Goal: Use online tool/utility: Utilize a website feature to perform a specific function

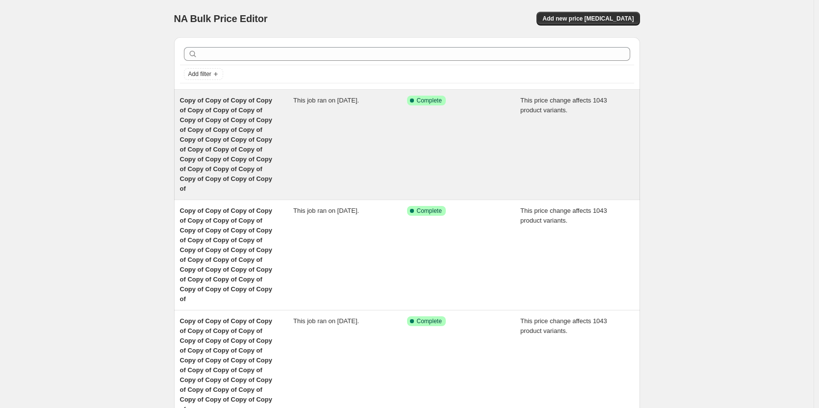
click at [245, 141] on span "Copy of Copy of Copy of Copy of Copy of Copy of Copy of Copy of Copy of Copy of…" at bounding box center [226, 145] width 92 height 96
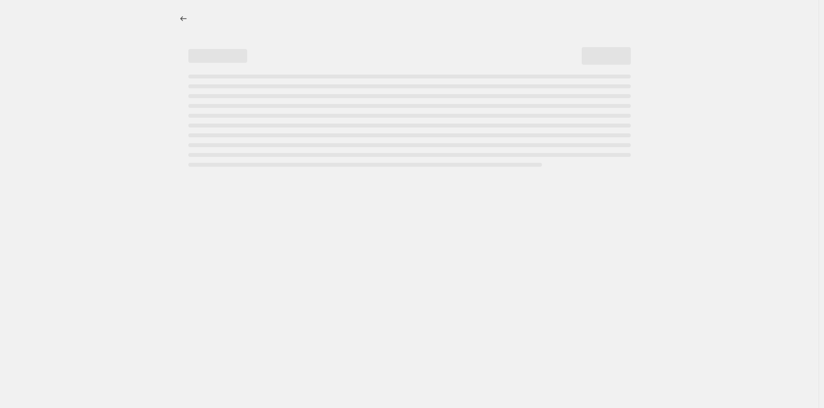
select select "margin"
select select "remove"
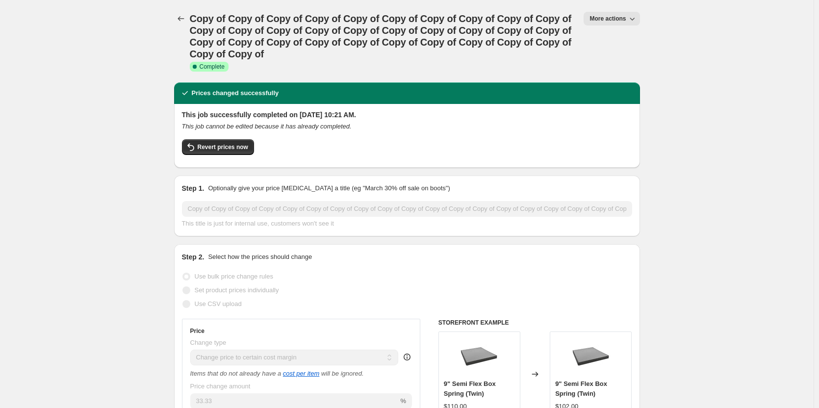
click at [614, 18] on span "More actions" at bounding box center [607, 19] width 36 height 8
click at [612, 54] on span "Copy to new job" at bounding box center [617, 55] width 46 height 7
select select "margin"
select select "remove"
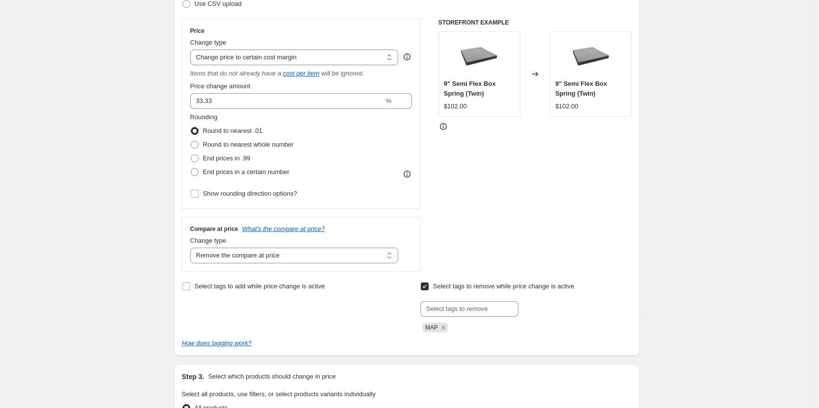
scroll to position [165, 0]
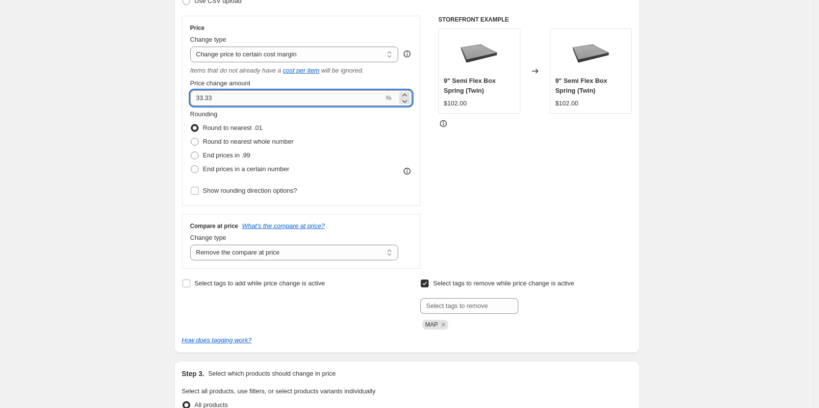
click at [239, 95] on input "33.33" at bounding box center [287, 98] width 194 height 16
type input "3"
type input "25"
click at [504, 192] on div "STOREFRONT EXAMPLE 9" Semi Flex Box Spring (Twin) $102.00 Changed to 9" Semi Fl…" at bounding box center [535, 142] width 194 height 253
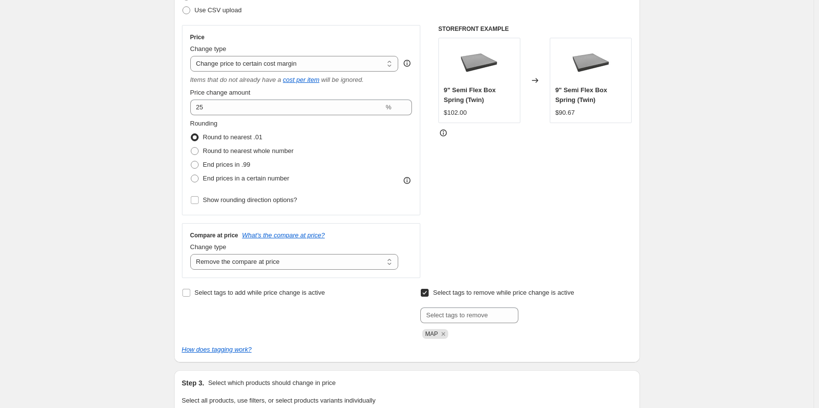
scroll to position [152, 0]
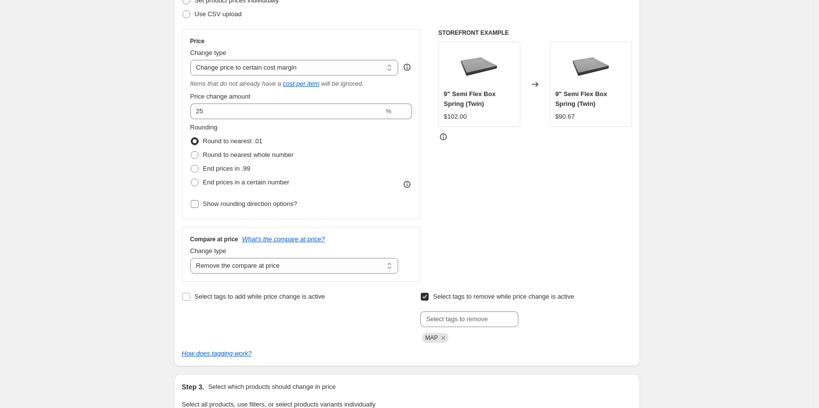
click at [195, 207] on input "Show rounding direction options?" at bounding box center [195, 204] width 8 height 8
checkbox input "true"
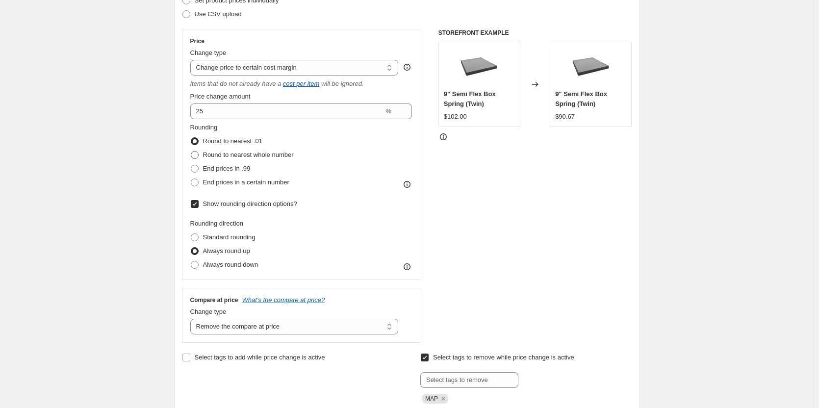
click at [195, 153] on span at bounding box center [195, 155] width 8 height 8
click at [191, 152] on input "Round to nearest whole number" at bounding box center [191, 151] width 0 height 0
radio input "true"
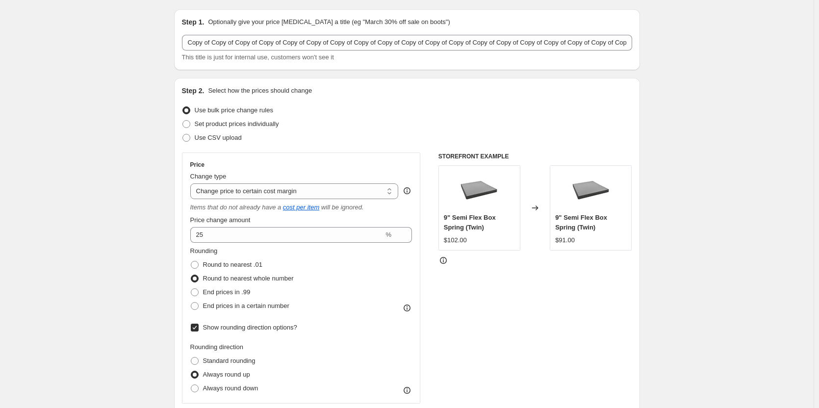
scroll to position [0, 0]
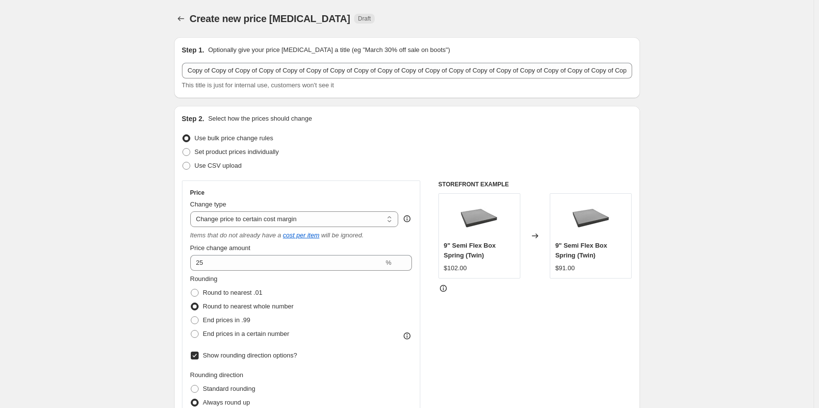
drag, startPoint x: 197, startPoint y: 333, endPoint x: 603, endPoint y: 295, distance: 407.8
click at [224, 333] on label "End prices in a certain number" at bounding box center [239, 334] width 99 height 14
click at [195, 332] on span at bounding box center [195, 334] width 8 height 8
click at [191, 330] on input "End prices in a certain number" at bounding box center [191, 330] width 0 height 0
radio input "true"
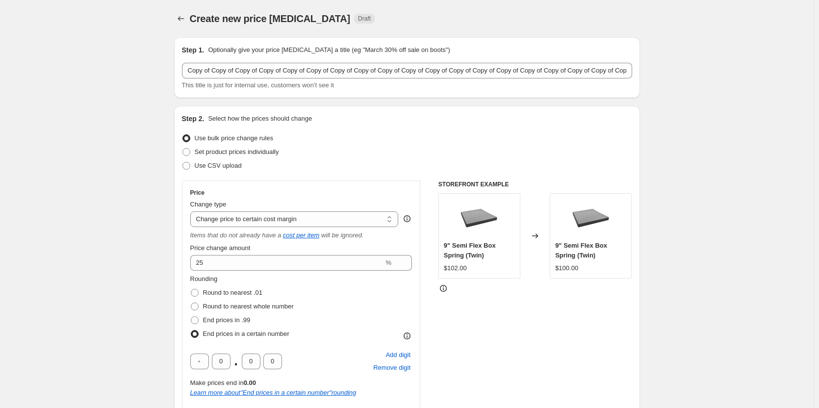
drag, startPoint x: 341, startPoint y: 312, endPoint x: 486, endPoint y: 313, distance: 145.1
click at [342, 312] on div "Rounding Round to nearest .01 Round to nearest whole number End prices in .99 E…" at bounding box center [301, 307] width 222 height 67
click at [585, 319] on div "STOREFRONT EXAMPLE 9" Semi Flex Box Spring (Twin) $102.00 Changed to 9" Semi Fl…" at bounding box center [535, 365] width 194 height 371
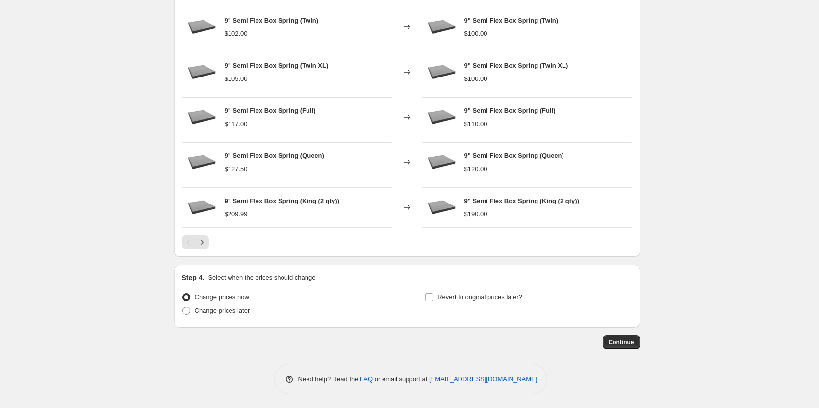
scroll to position [758, 0]
click at [621, 346] on button "Continue" at bounding box center [621, 341] width 37 height 14
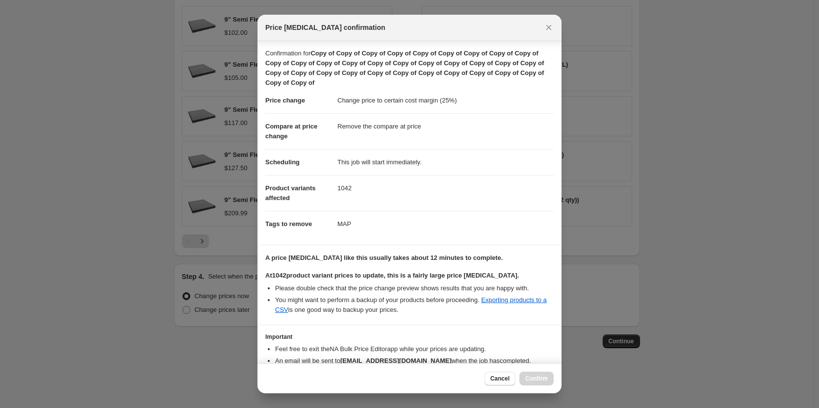
scroll to position [54, 0]
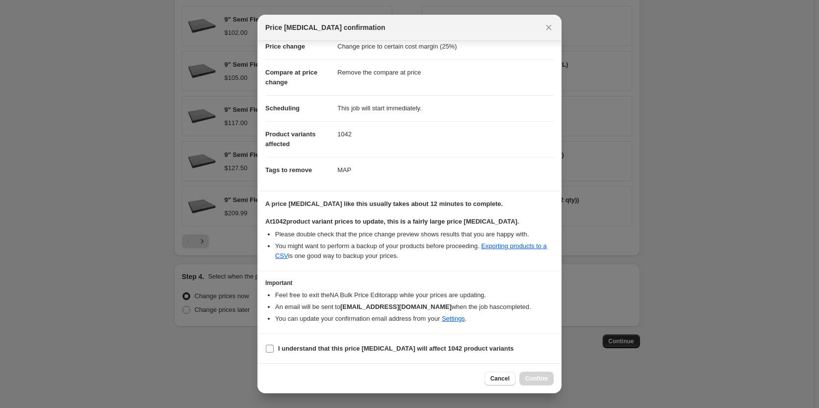
click at [268, 349] on input "I understand that this price change job will affect 1042 product variants" at bounding box center [270, 349] width 8 height 8
checkbox input "true"
click at [537, 373] on button "Confirm" at bounding box center [536, 379] width 34 height 14
type input "Copy of Copy of Copy of Copy of Copy of Copy of Copy of Copy of Copy of Copy of…"
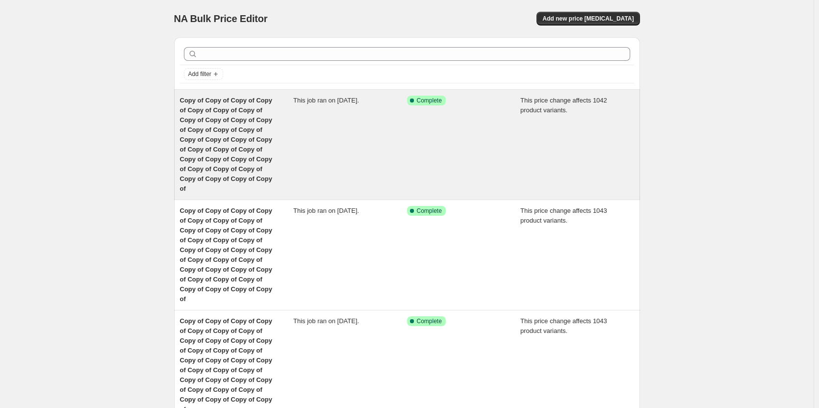
click at [208, 124] on div "Copy of Copy of Copy of Copy of Copy of Copy of Copy of Copy of Copy of Copy of…" at bounding box center [237, 145] width 114 height 98
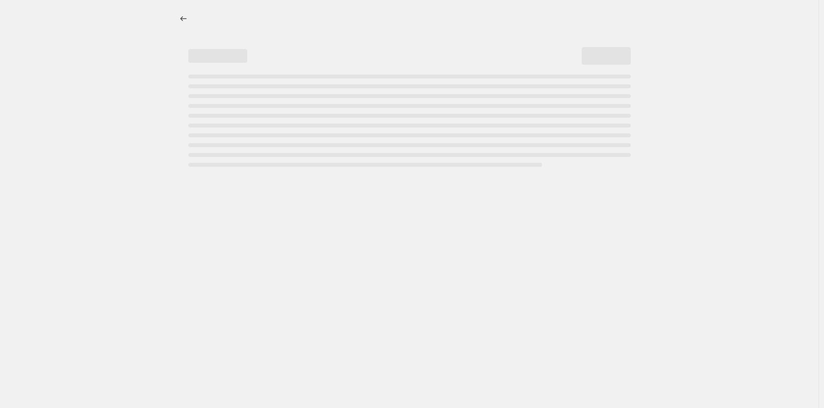
select select "margin"
select select "remove"
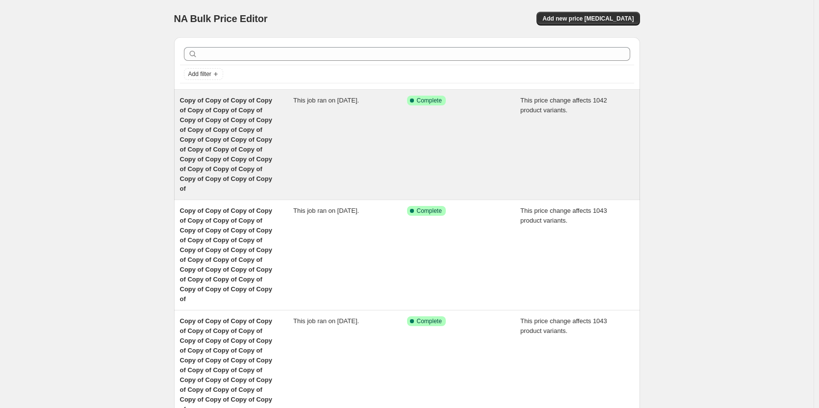
click at [223, 138] on span "Copy of Copy of Copy of Copy of Copy of Copy of Copy of Copy of Copy of Copy of…" at bounding box center [226, 145] width 92 height 96
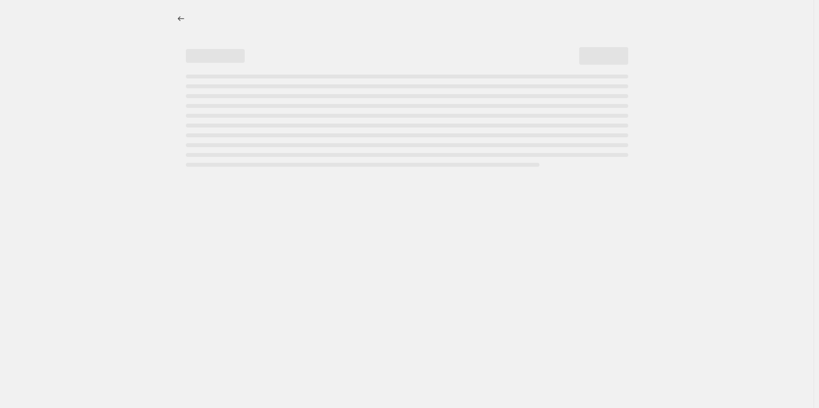
select select "margin"
select select "remove"
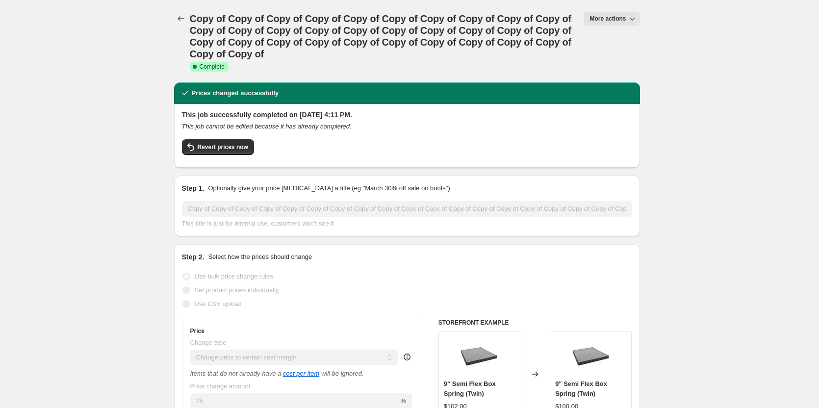
click at [606, 19] on span "More actions" at bounding box center [607, 19] width 36 height 8
click at [619, 57] on span "Copy to new job" at bounding box center [617, 55] width 46 height 7
select select "margin"
select select "remove"
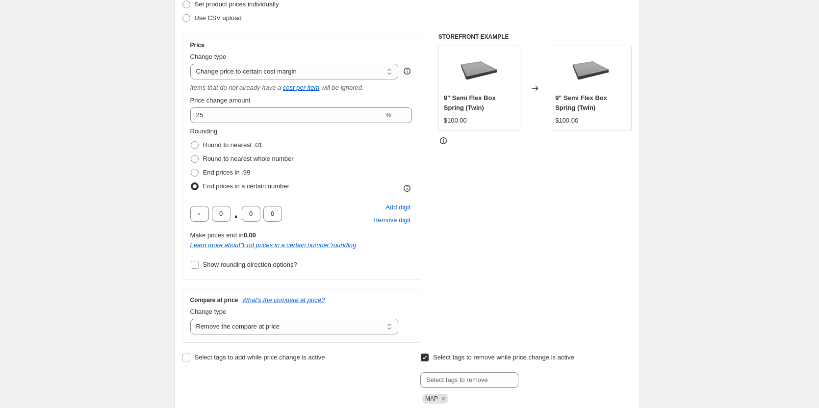
scroll to position [83, 0]
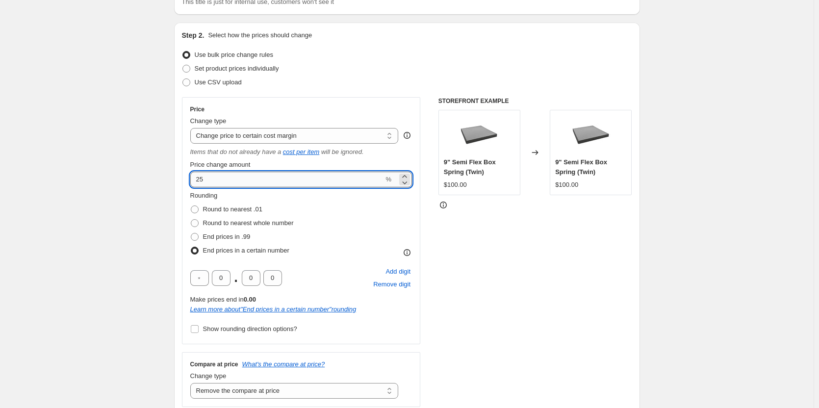
click at [231, 174] on input "25" at bounding box center [287, 180] width 194 height 16
type input "20"
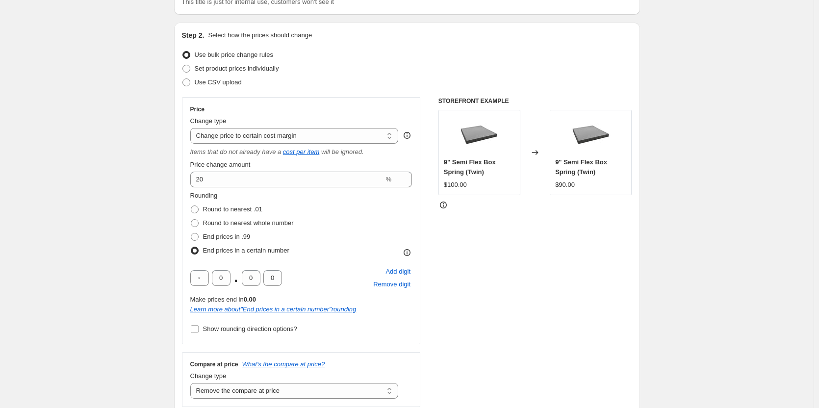
click at [357, 228] on div "Rounding Round to nearest .01 Round to nearest whole number End prices in .99 E…" at bounding box center [301, 224] width 222 height 67
click at [462, 229] on div "STOREFRONT EXAMPLE 9" Semi Flex Box Spring (Twin) $100.00 Changed to 9" Semi Fl…" at bounding box center [535, 252] width 194 height 310
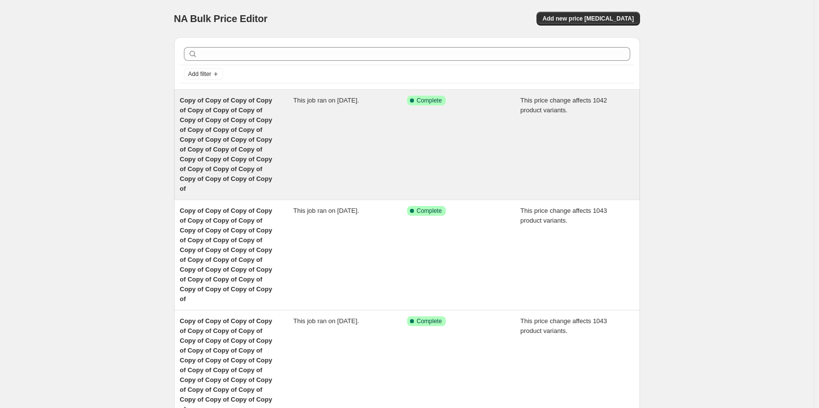
click at [214, 130] on span "Copy of Copy of Copy of Copy of Copy of Copy of Copy of Copy of Copy of Copy of…" at bounding box center [226, 145] width 92 height 96
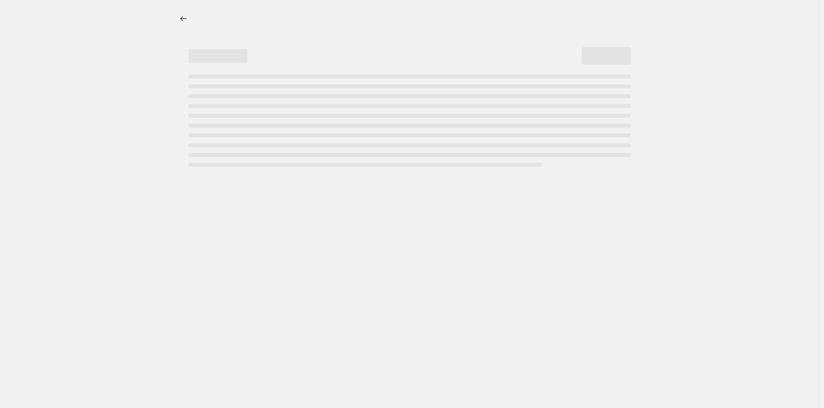
select select "margin"
select select "remove"
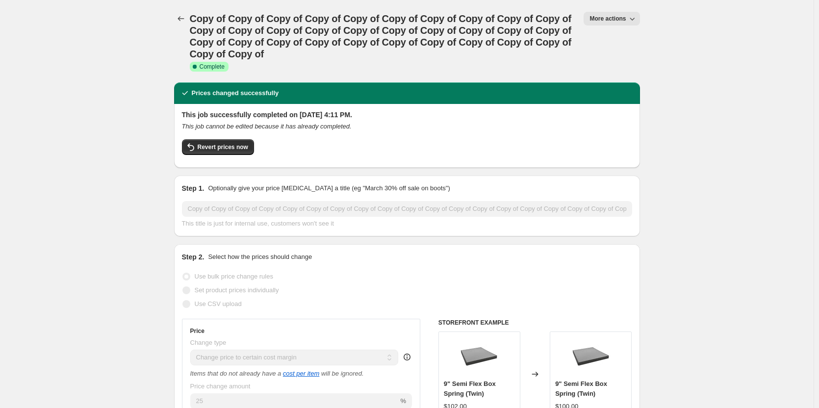
drag, startPoint x: 90, startPoint y: 57, endPoint x: 18, endPoint y: 34, distance: 75.8
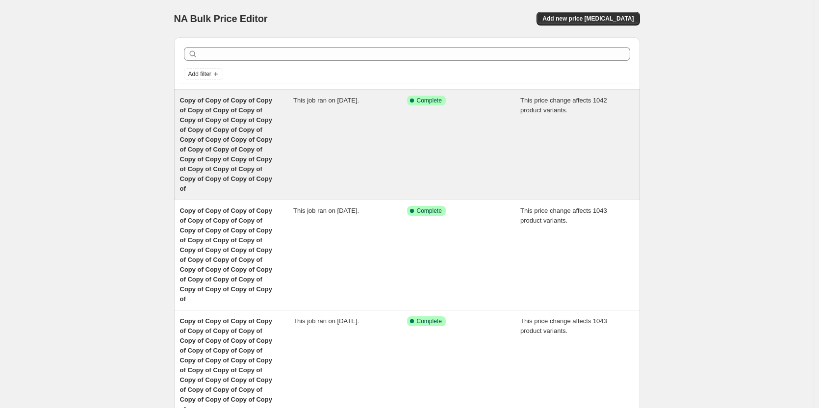
click at [214, 134] on div "Copy of Copy of Copy of Copy of Copy of Copy of Copy of Copy of Copy of Copy of…" at bounding box center [237, 145] width 114 height 98
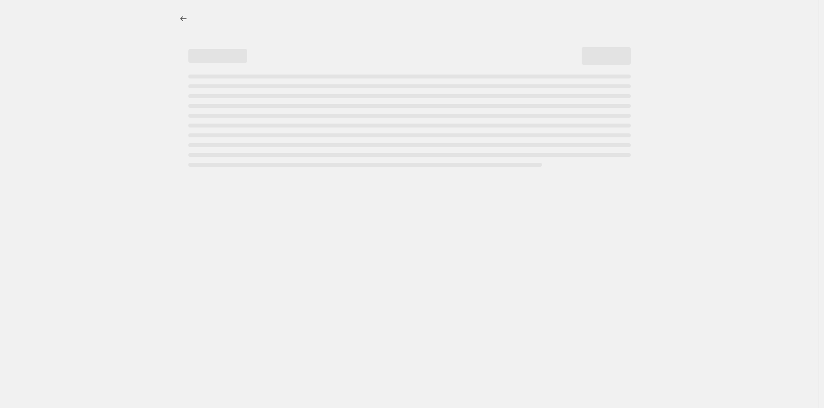
select select "margin"
select select "remove"
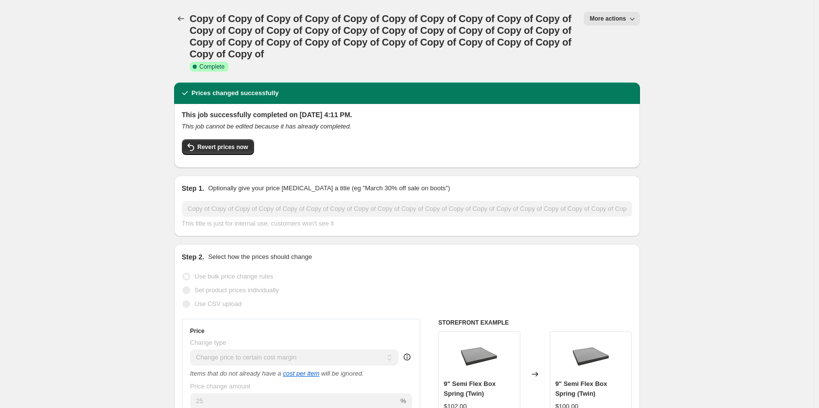
click at [595, 17] on span "More actions" at bounding box center [607, 19] width 36 height 8
click at [607, 60] on span "Copy to new job" at bounding box center [626, 56] width 65 height 10
select select "margin"
select select "remove"
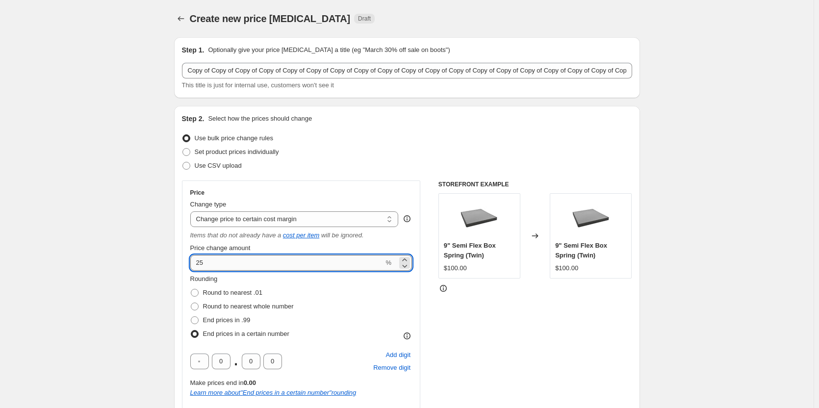
click at [222, 263] on input "25" at bounding box center [287, 263] width 194 height 16
type input "28"
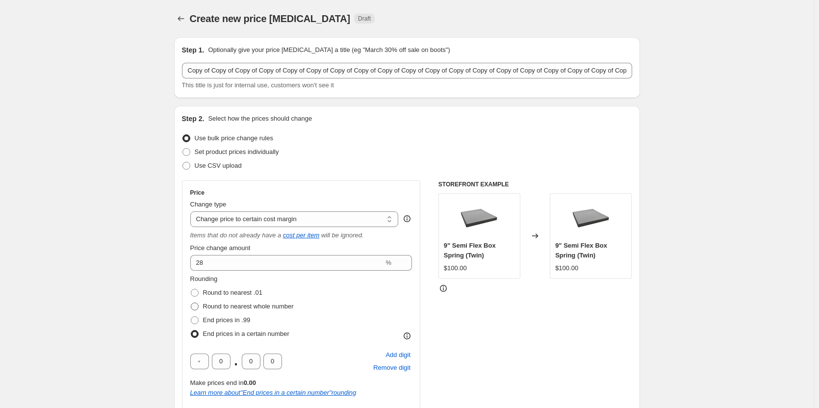
click at [197, 310] on span at bounding box center [195, 307] width 8 height 8
click at [191, 303] on input "Round to nearest whole number" at bounding box center [191, 303] width 0 height 0
radio input "true"
click at [373, 305] on div "Rounding Round to nearest .01 Round to nearest whole number End prices in .99 E…" at bounding box center [301, 307] width 222 height 67
drag, startPoint x: 607, startPoint y: 312, endPoint x: 823, endPoint y: 156, distance: 267.0
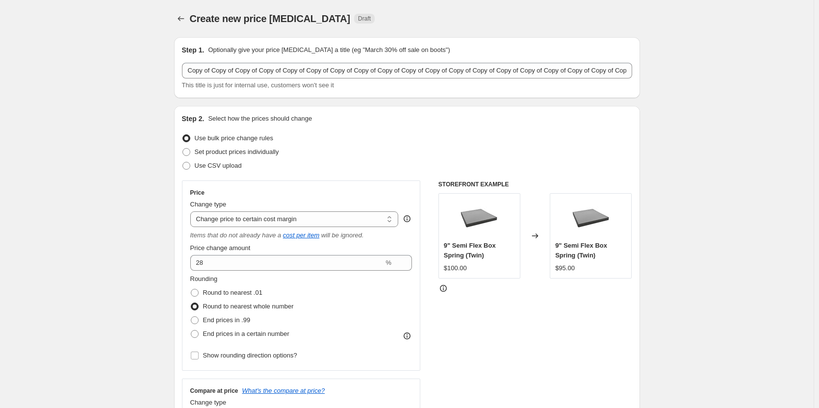
click at [637, 296] on div "Step 2. Select how the prices should change Use bulk price change rules Set pro…" at bounding box center [407, 312] width 466 height 412
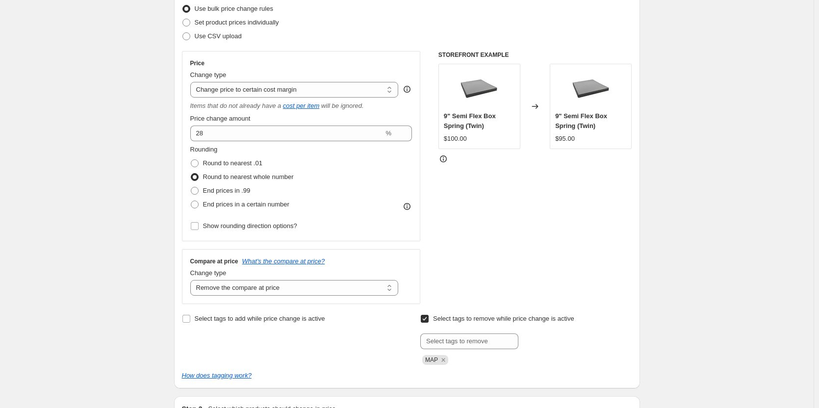
scroll to position [137, 0]
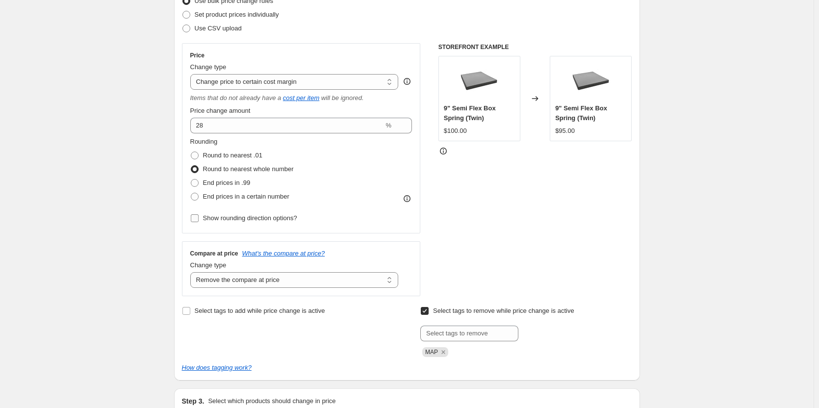
click at [195, 215] on input "Show rounding direction options?" at bounding box center [195, 218] width 8 height 8
checkbox input "true"
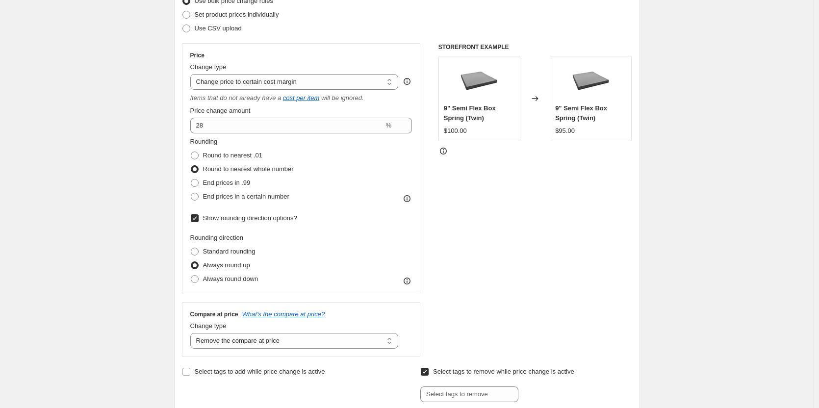
click at [328, 271] on div "Rounding direction Standard rounding Always round up Always round down" at bounding box center [301, 259] width 222 height 53
drag, startPoint x: 470, startPoint y: 267, endPoint x: 562, endPoint y: 264, distance: 92.2
click at [473, 267] on div "STOREFRONT EXAMPLE 9" Semi Flex Box Spring (Twin) $100.00 Changed to 9" Semi Fl…" at bounding box center [535, 200] width 194 height 314
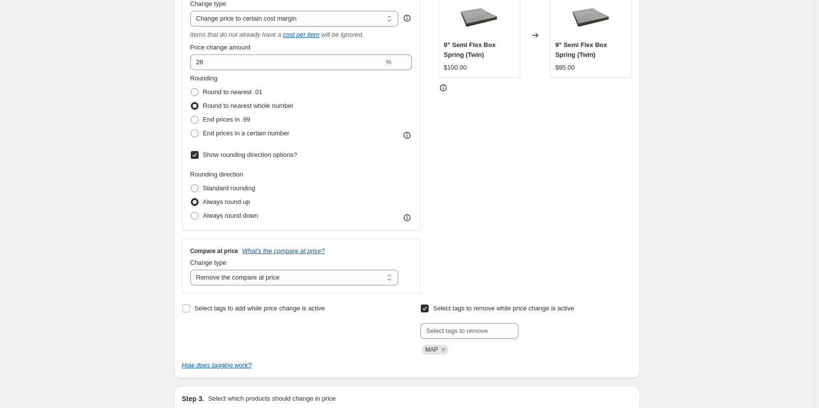
scroll to position [130, 0]
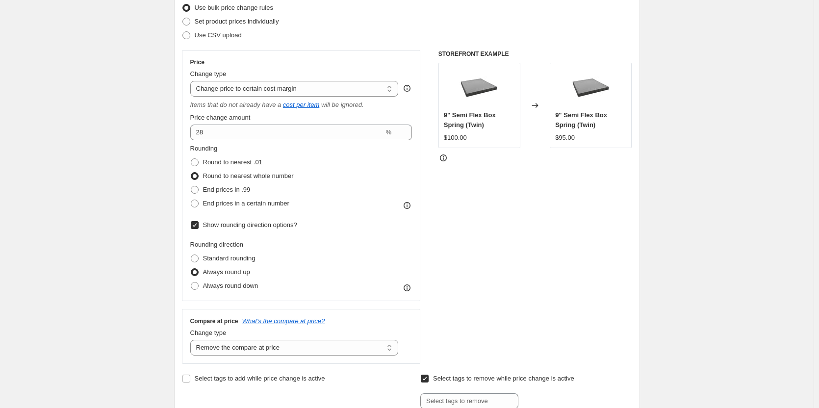
click at [191, 203] on div "Price Change type Change the price to a certain amount Change the price by a ce…" at bounding box center [301, 175] width 239 height 251
click at [193, 203] on span at bounding box center [195, 204] width 8 height 8
click at [191, 200] on input "End prices in a certain number" at bounding box center [191, 200] width 0 height 0
radio input "true"
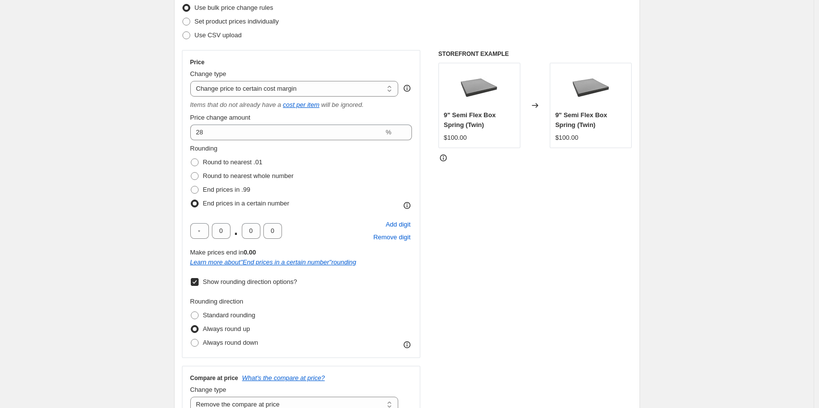
drag, startPoint x: 510, startPoint y: 265, endPoint x: 803, endPoint y: 183, distance: 303.5
click at [538, 262] on div "STOREFRONT EXAMPLE 9" Semi Flex Box Spring (Twin) $100.00 Changed to 9" Semi Fl…" at bounding box center [535, 235] width 194 height 371
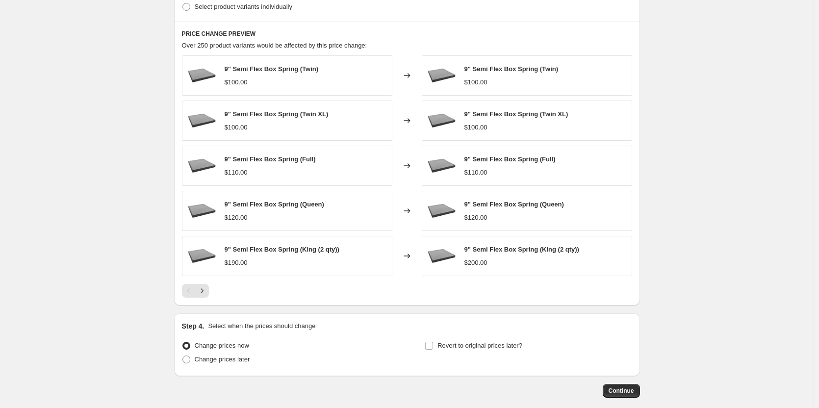
scroll to position [758, 0]
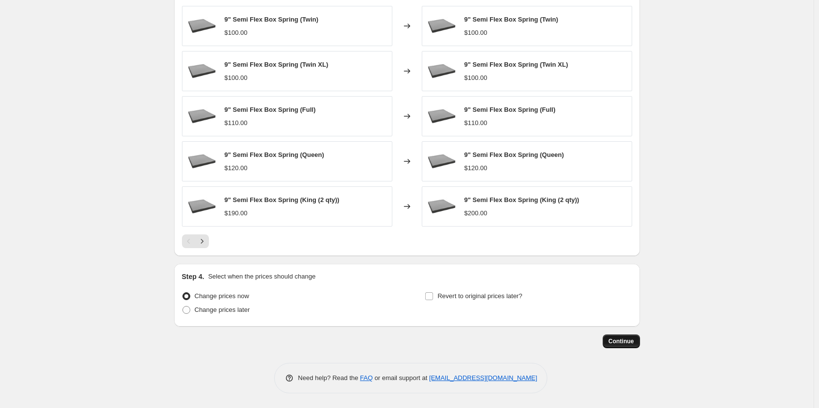
click at [621, 344] on span "Continue" at bounding box center [620, 341] width 25 height 8
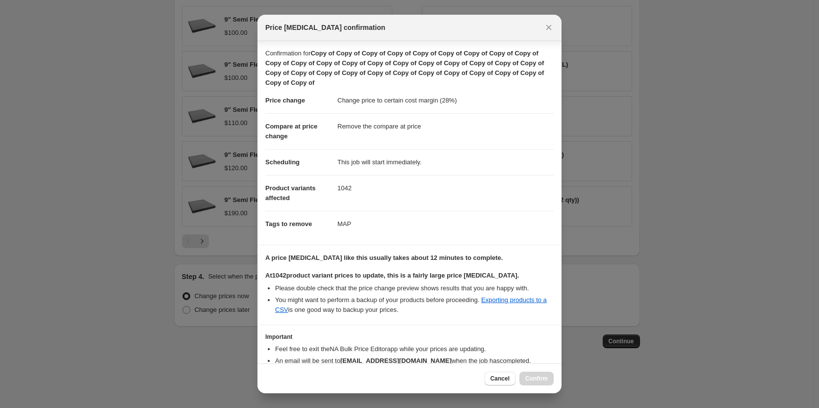
scroll to position [54, 0]
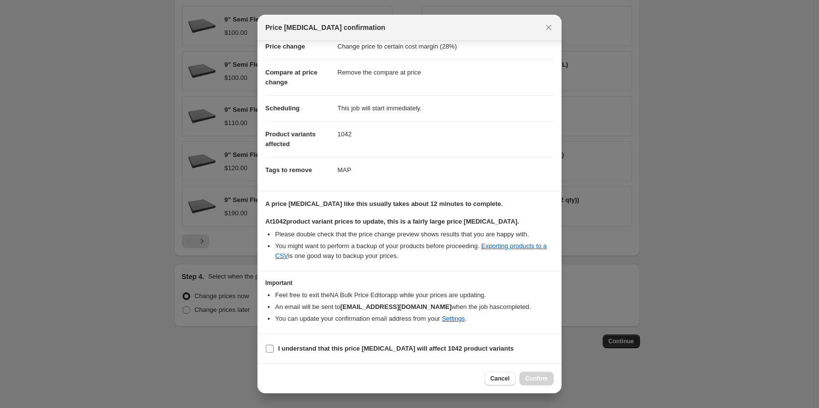
click at [270, 349] on input "I understand that this price change job will affect 1042 product variants" at bounding box center [270, 349] width 8 height 8
checkbox input "true"
click at [540, 379] on span "Confirm" at bounding box center [536, 379] width 23 height 8
type input "Copy of Copy of Copy of Copy of Copy of Copy of Copy of Copy of Copy of Copy of…"
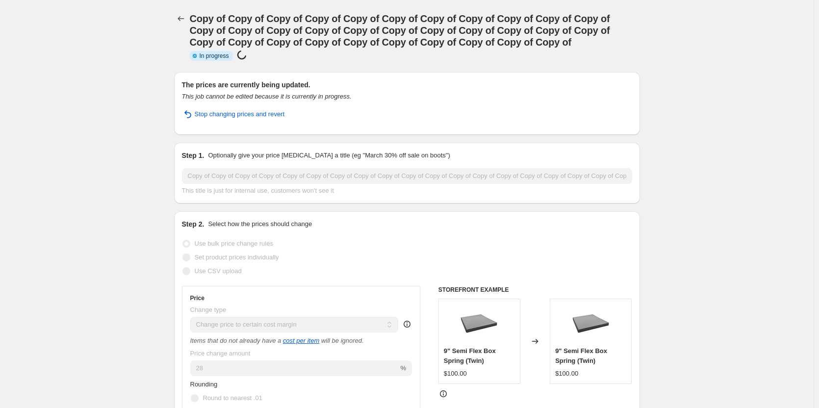
drag, startPoint x: 104, startPoint y: 59, endPoint x: 53, endPoint y: 35, distance: 56.4
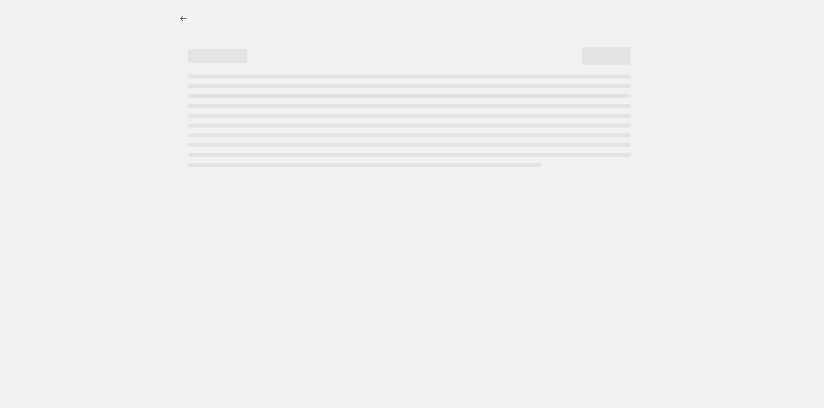
select select "margin"
select select "remove"
